Goal: Transaction & Acquisition: Purchase product/service

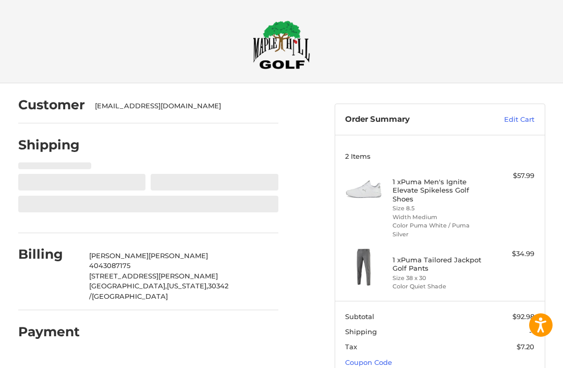
select select "**"
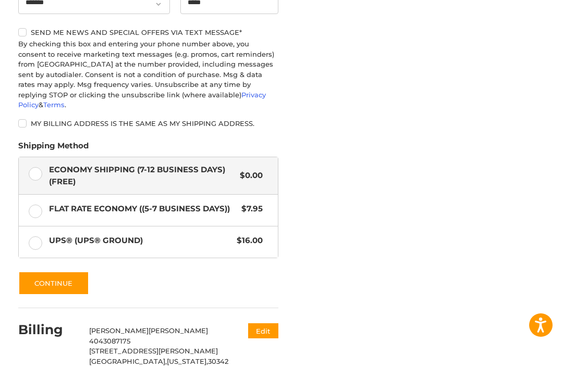
scroll to position [496, 0]
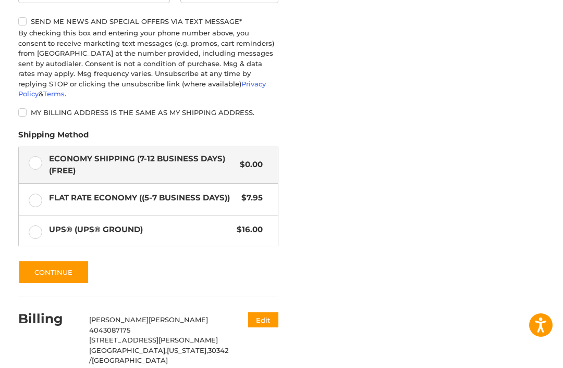
click at [58, 261] on button "Continue" at bounding box center [53, 273] width 71 height 24
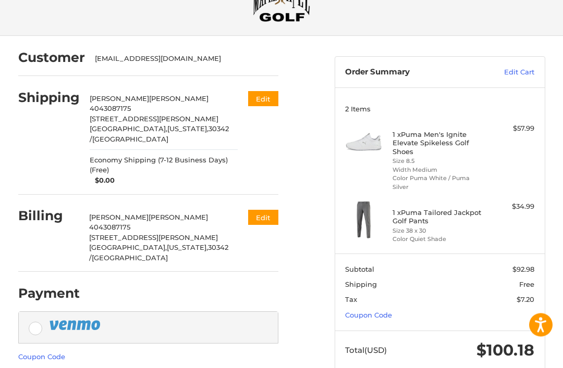
scroll to position [50, 0]
